Goal: Task Accomplishment & Management: Use online tool/utility

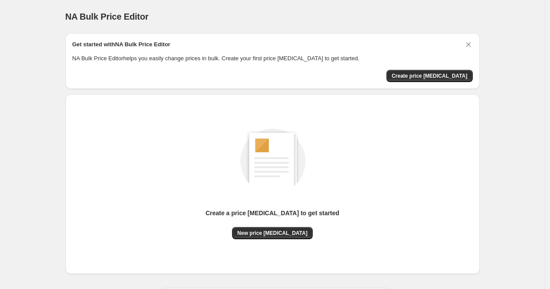
scroll to position [38, 0]
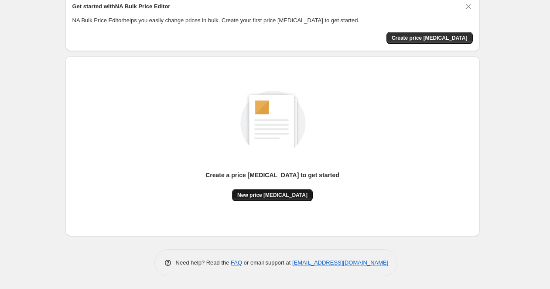
click at [244, 197] on button "New price [MEDICAL_DATA]" at bounding box center [272, 195] width 81 height 12
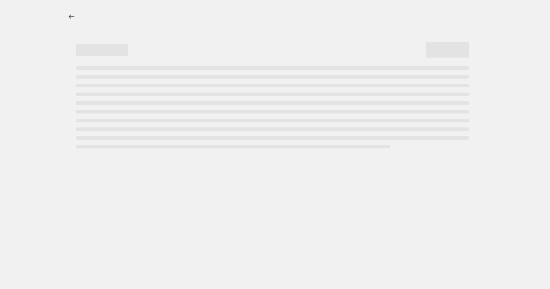
select select "percentage"
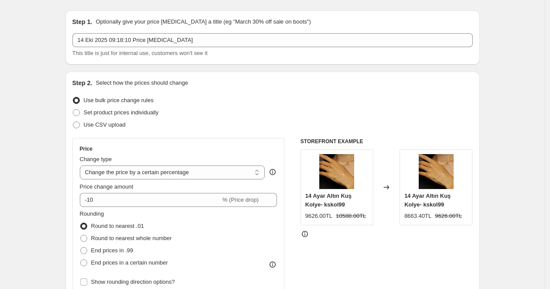
scroll to position [56, 0]
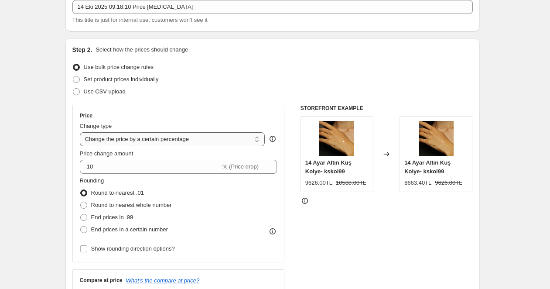
click at [159, 139] on select "Change the price to a certain amount Change the price by a certain amount Chang…" at bounding box center [172, 139] width 185 height 14
click at [82, 132] on select "Change the price to a certain amount Change the price by a certain amount Chang…" at bounding box center [172, 139] width 185 height 14
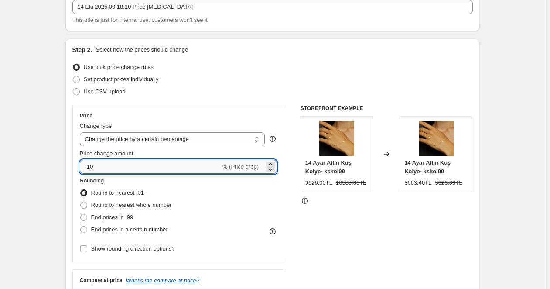
click at [145, 167] on input "-10" at bounding box center [150, 167] width 141 height 14
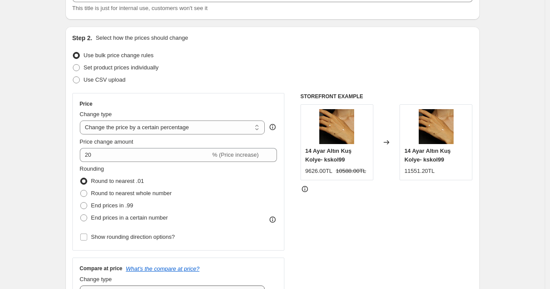
scroll to position [65, 0]
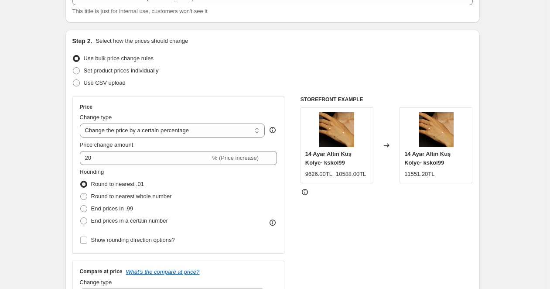
click at [174, 148] on div "Price change amount" at bounding box center [179, 144] width 198 height 9
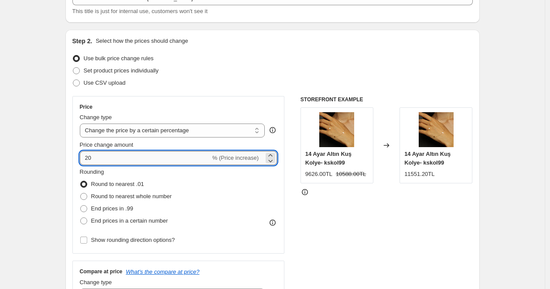
click at [158, 158] on input "20" at bounding box center [145, 158] width 131 height 14
type input "25"
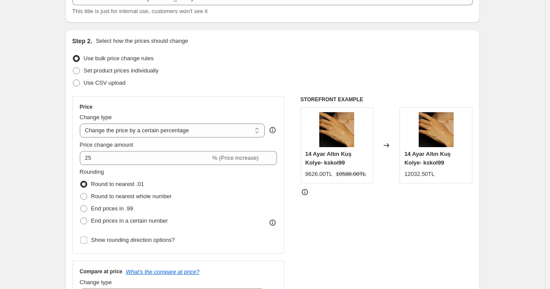
click at [412, 230] on div "STOREFRONT EXAMPLE 14 [PERSON_NAME] [PERSON_NAME] Kolye- kskol99 9626.00TL 1058…" at bounding box center [387, 203] width 172 height 214
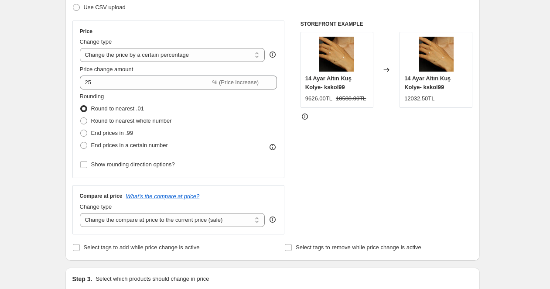
click at [352, 202] on div "STOREFRONT EXAMPLE 14 [PERSON_NAME] [PERSON_NAME] Kolye- kskol99 9626.00TL 1058…" at bounding box center [387, 128] width 172 height 214
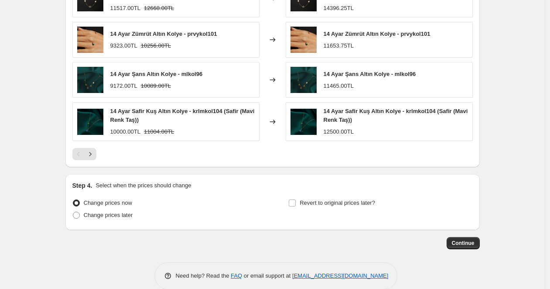
scroll to position [586, 0]
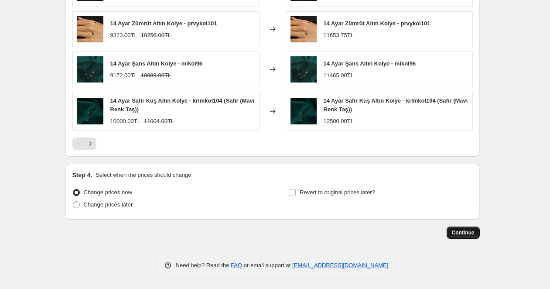
click at [460, 229] on span "Continue" at bounding box center [463, 232] width 23 height 7
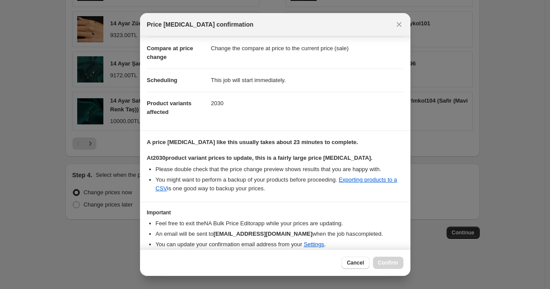
scroll to position [73, 0]
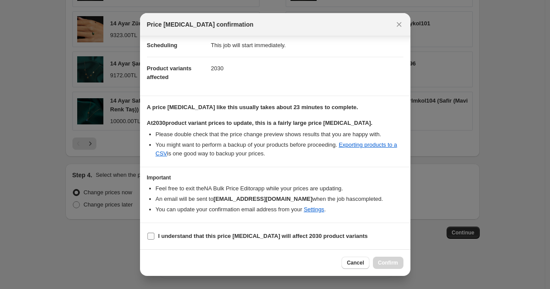
click at [311, 234] on b "I understand that this price [MEDICAL_DATA] will affect 2030 product variants" at bounding box center [263, 235] width 210 height 7
click at [154, 234] on input "I understand that this price [MEDICAL_DATA] will affect 2030 product variants" at bounding box center [150, 235] width 7 height 7
checkbox input "true"
click at [394, 263] on span "Confirm" at bounding box center [388, 262] width 20 height 7
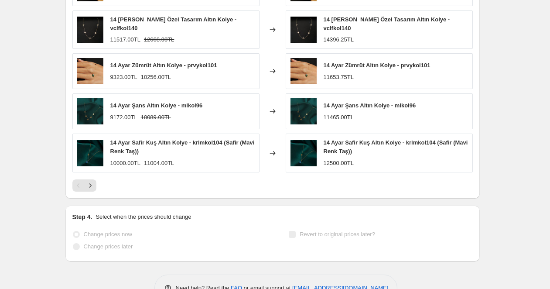
scroll to position [629, 0]
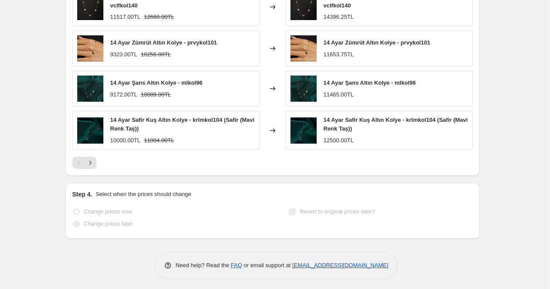
click at [163, 202] on div "Step 4. Select when the prices should change Change prices now Change prices la…" at bounding box center [272, 211] width 400 height 42
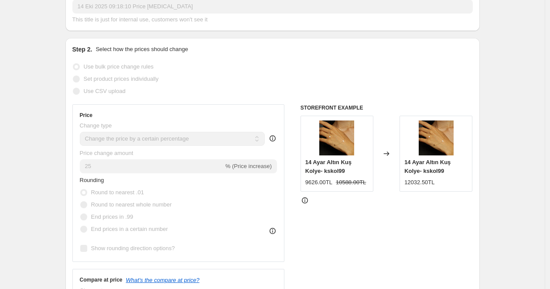
scroll to position [0, 0]
